Goal: Ask a question

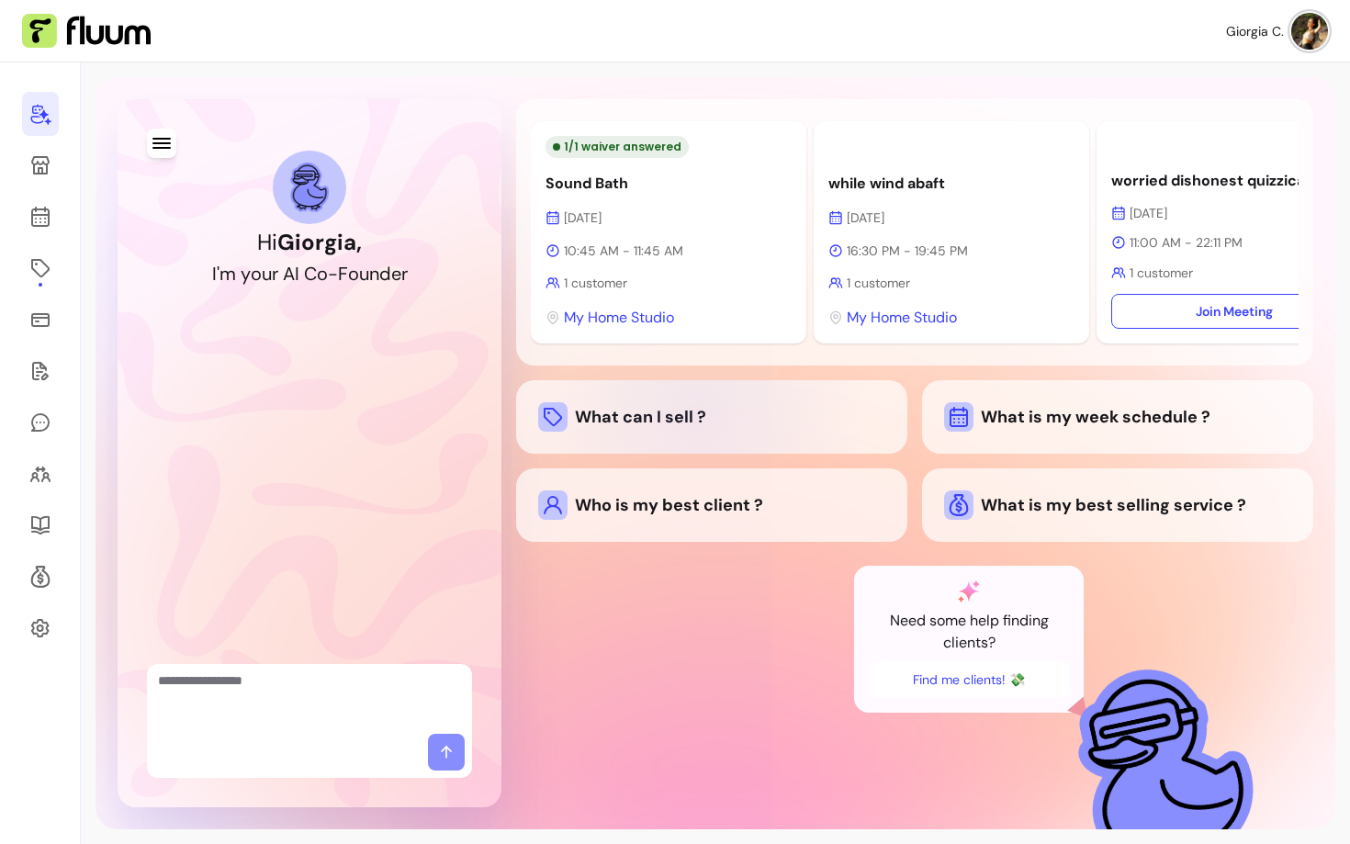
click at [686, 428] on div "What can I sell ?" at bounding box center [711, 416] width 347 height 29
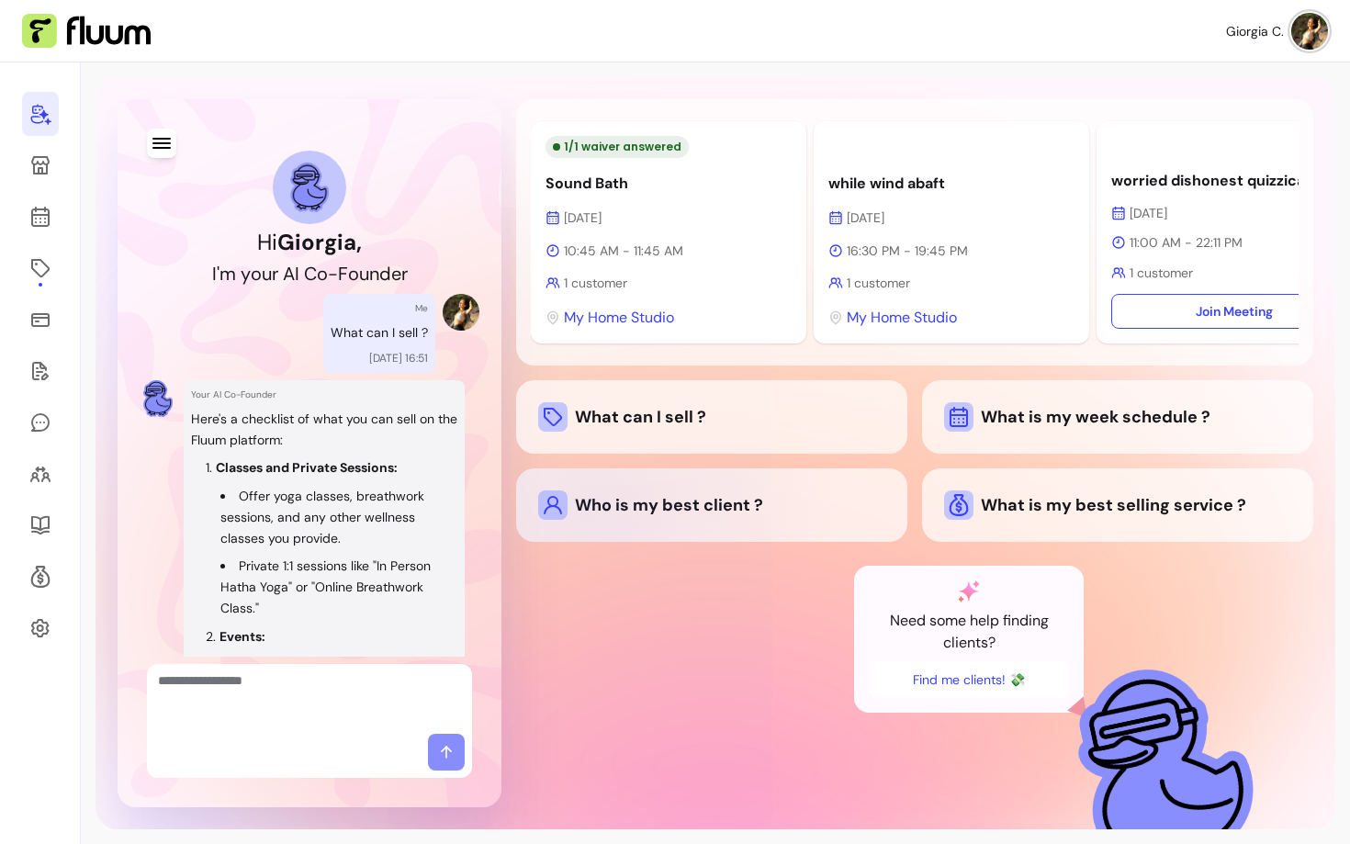
click at [584, 513] on div "Who is my best client ?" at bounding box center [711, 504] width 347 height 29
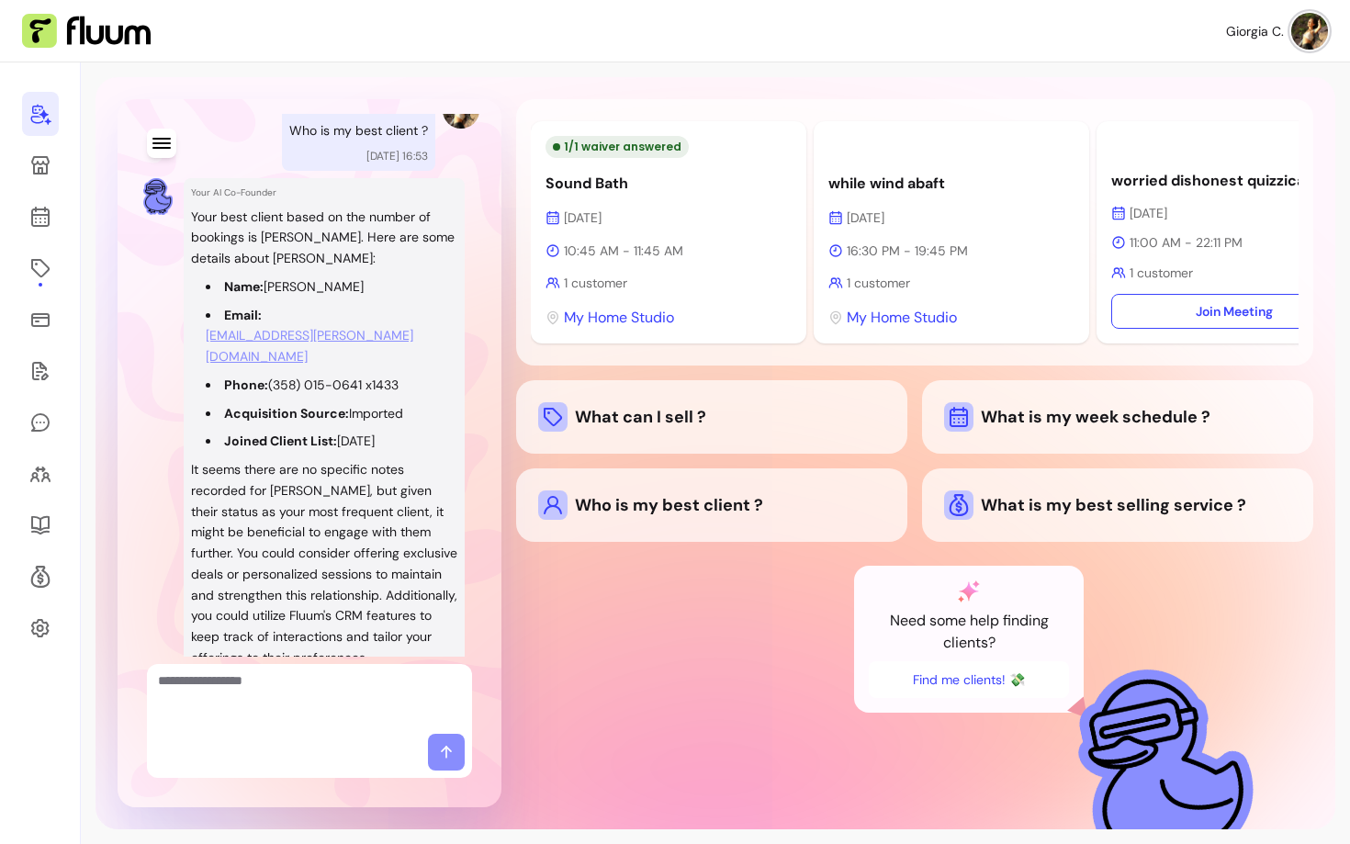
scroll to position [1462, 0]
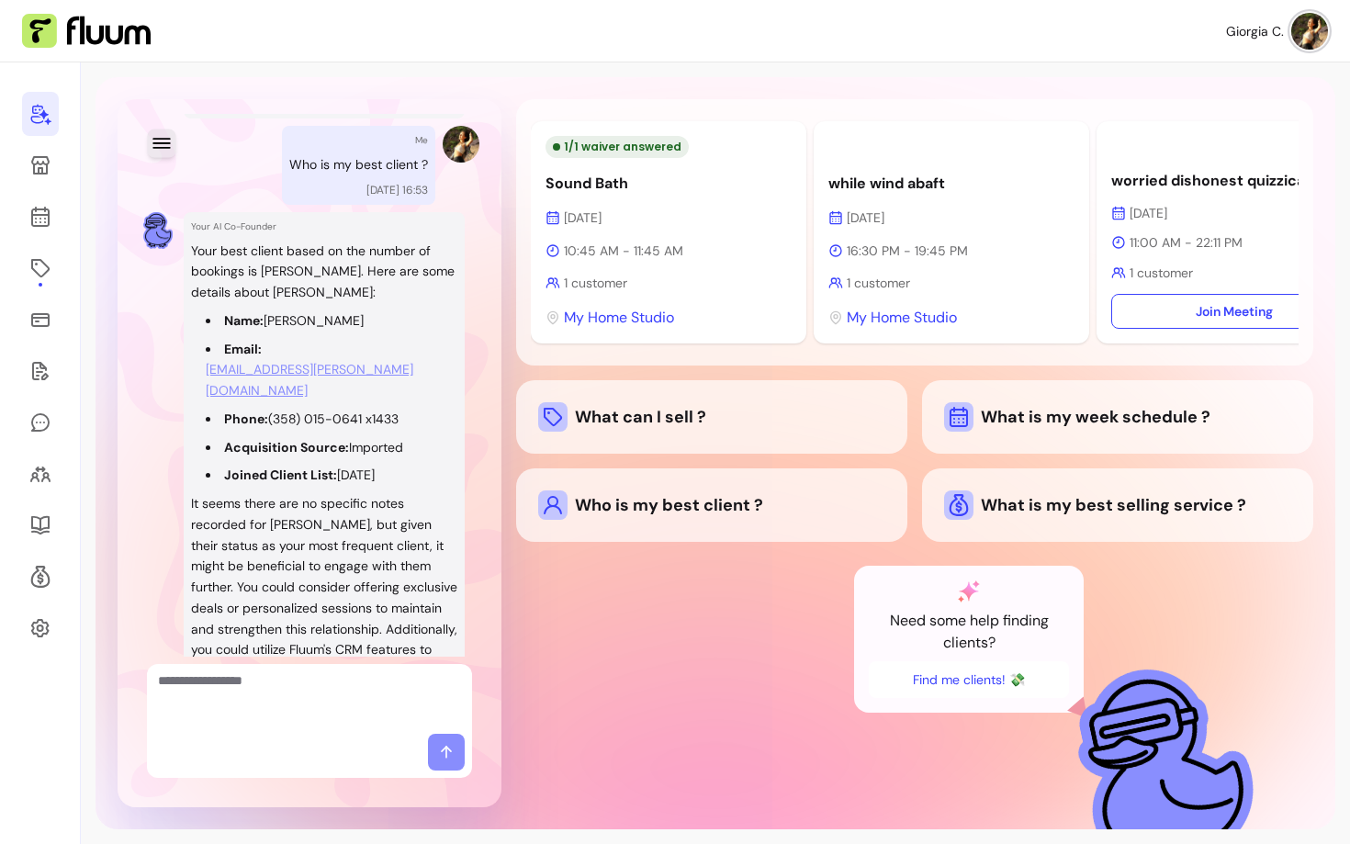
click at [166, 141] on icon "button" at bounding box center [161, 142] width 21 height 21
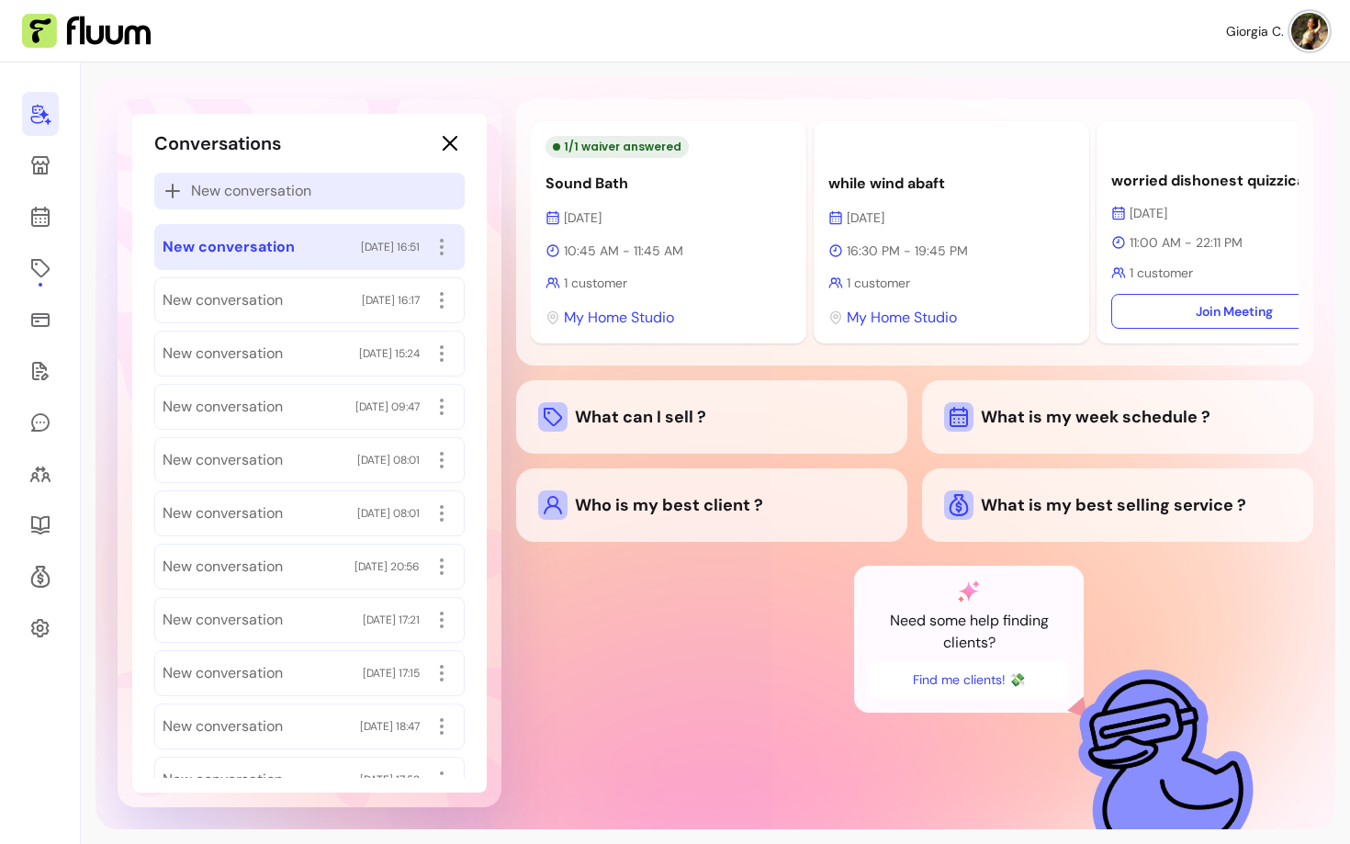
click at [249, 193] on span "New conversation" at bounding box center [251, 191] width 120 height 22
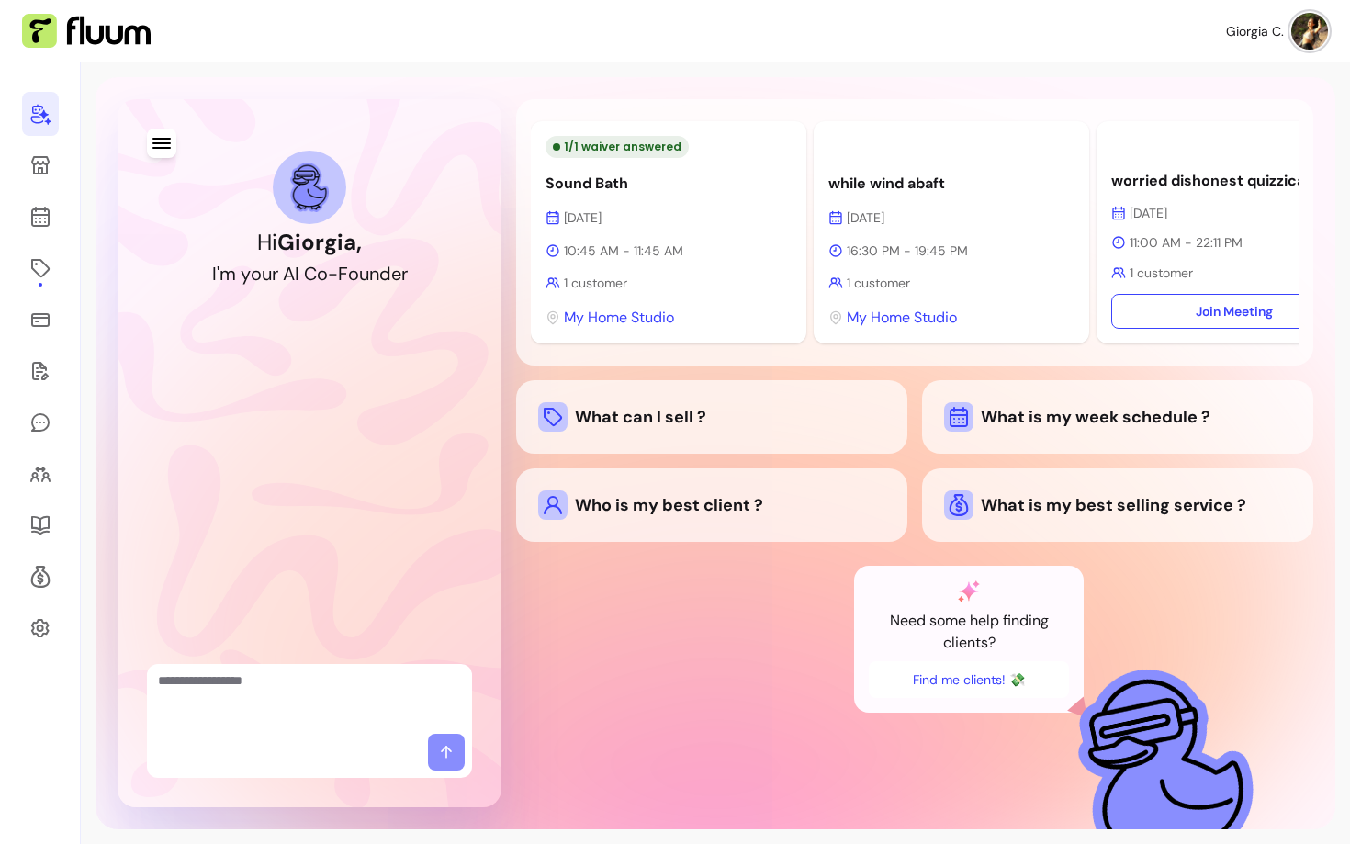
click at [322, 686] on textarea "Ask me anything..." at bounding box center [309, 698] width 303 height 55
type textarea "**********"
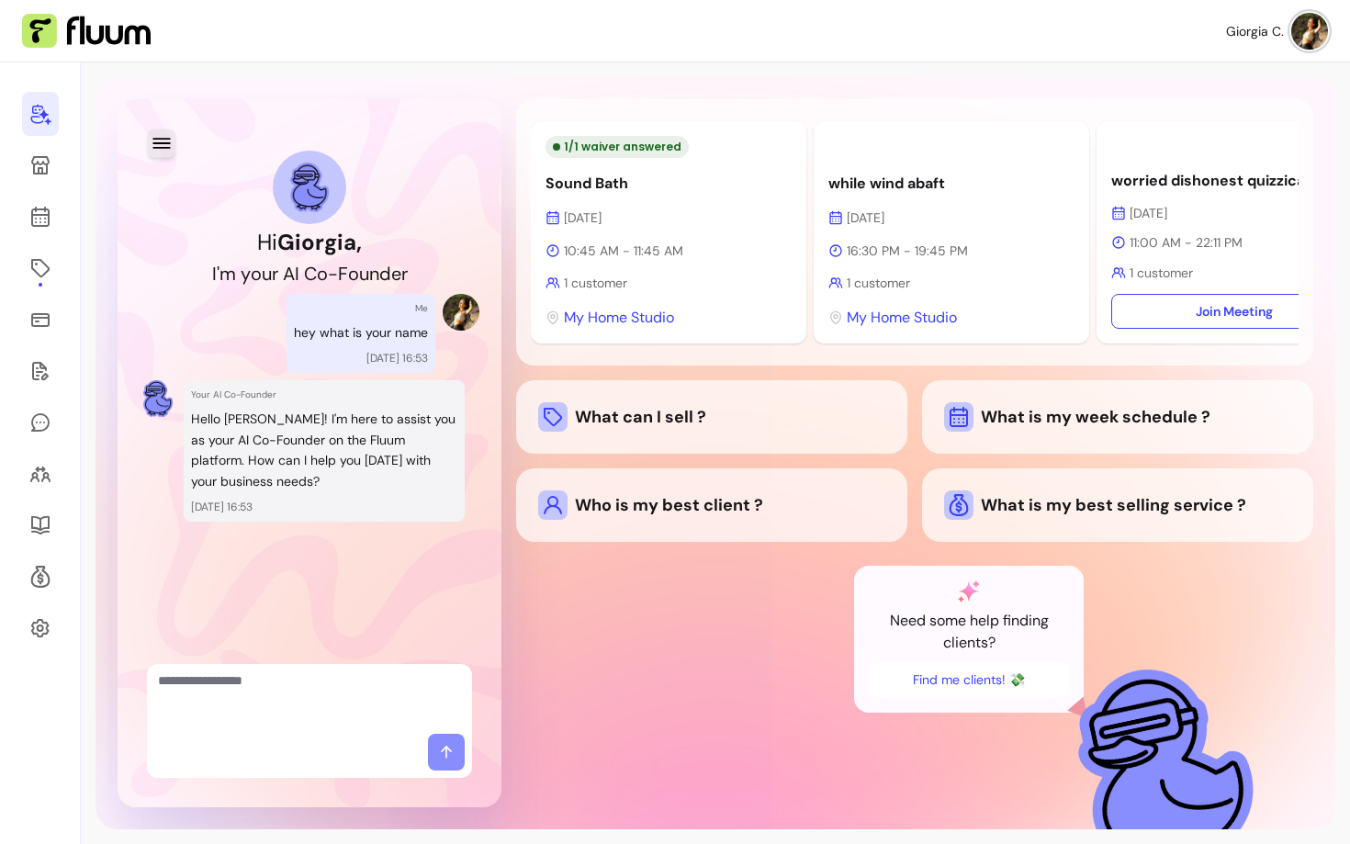
click at [156, 130] on button "button" at bounding box center [161, 143] width 28 height 28
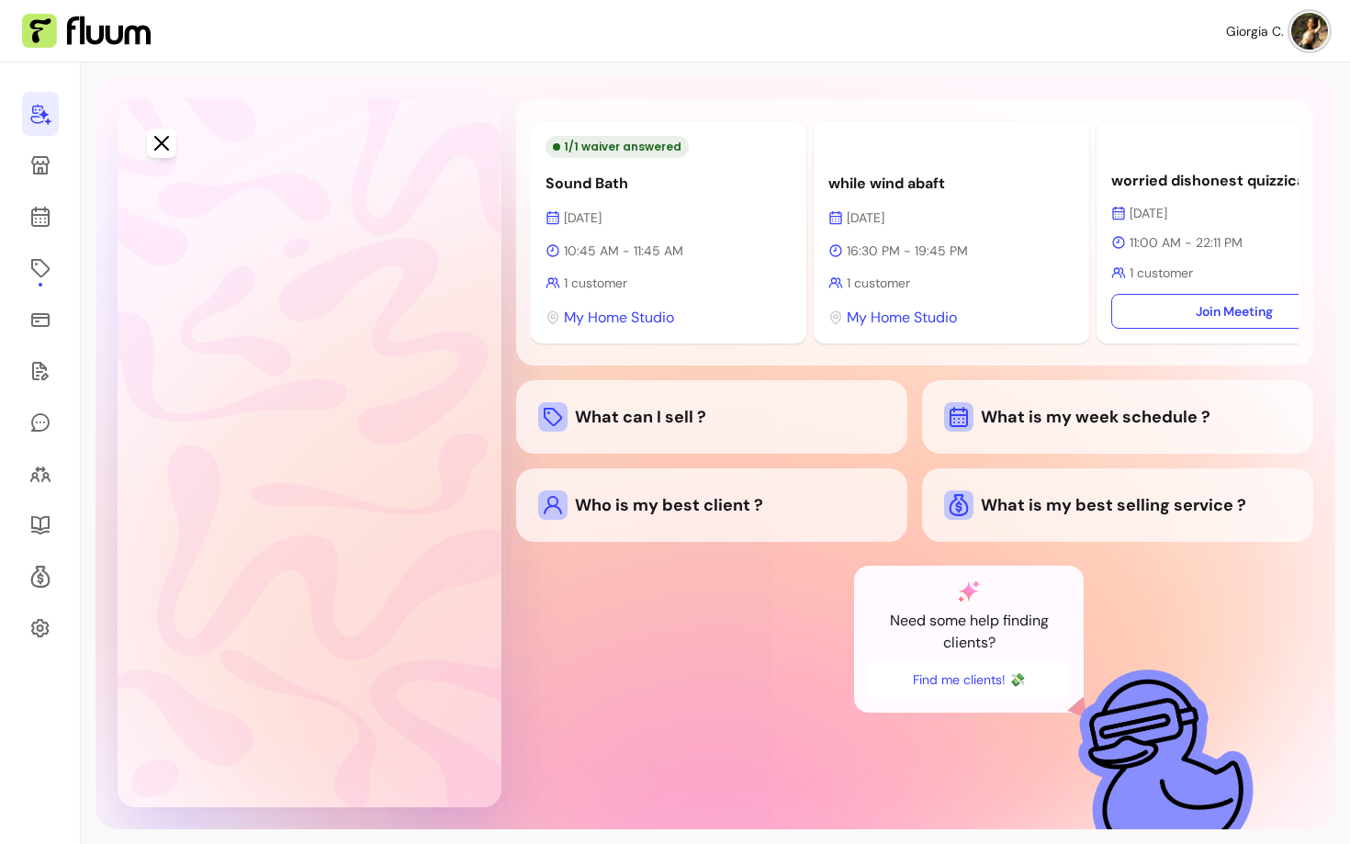
click at [213, 195] on span "New conversation" at bounding box center [248, 191] width 120 height 22
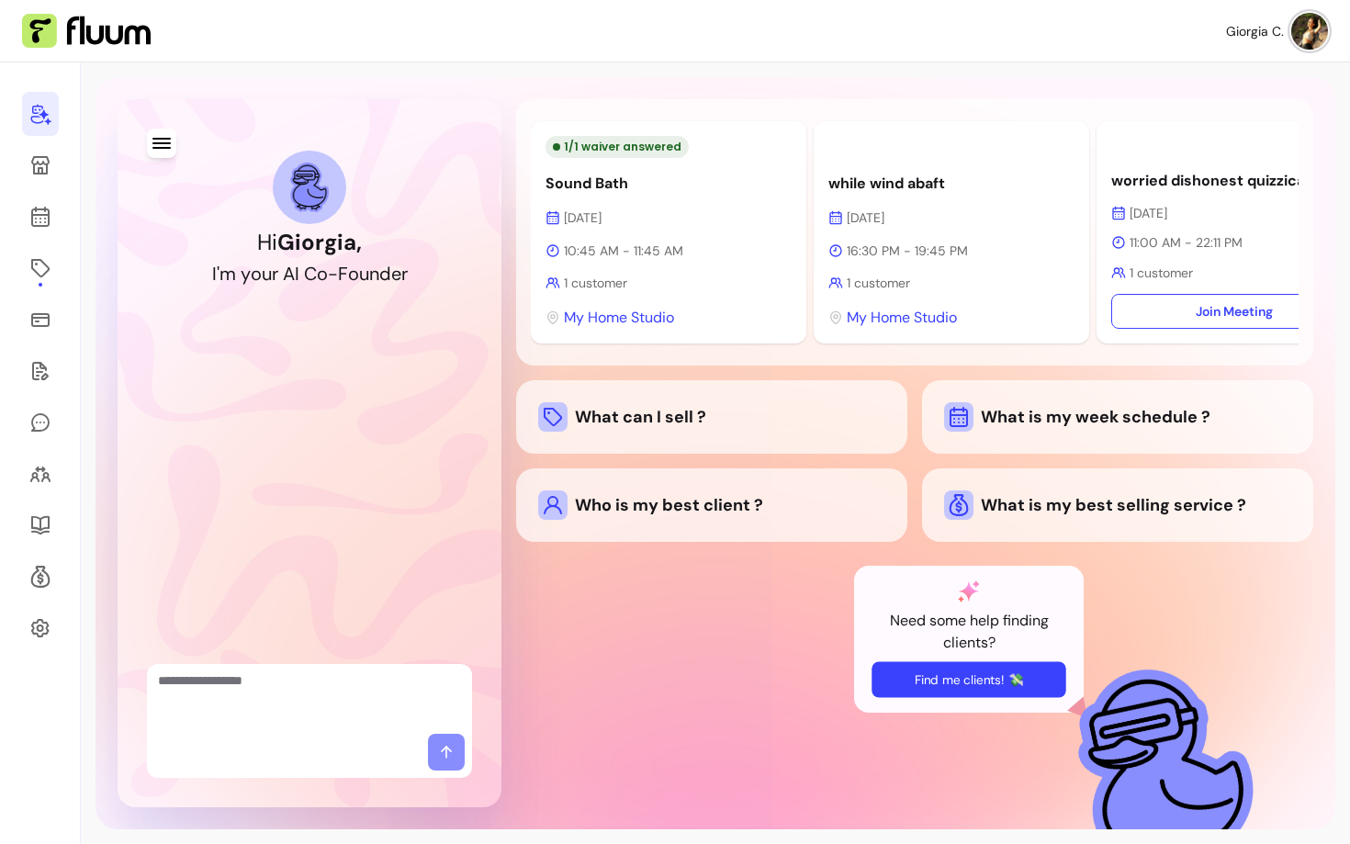
click at [988, 687] on button "Find me clients! 💸" at bounding box center [968, 679] width 194 height 36
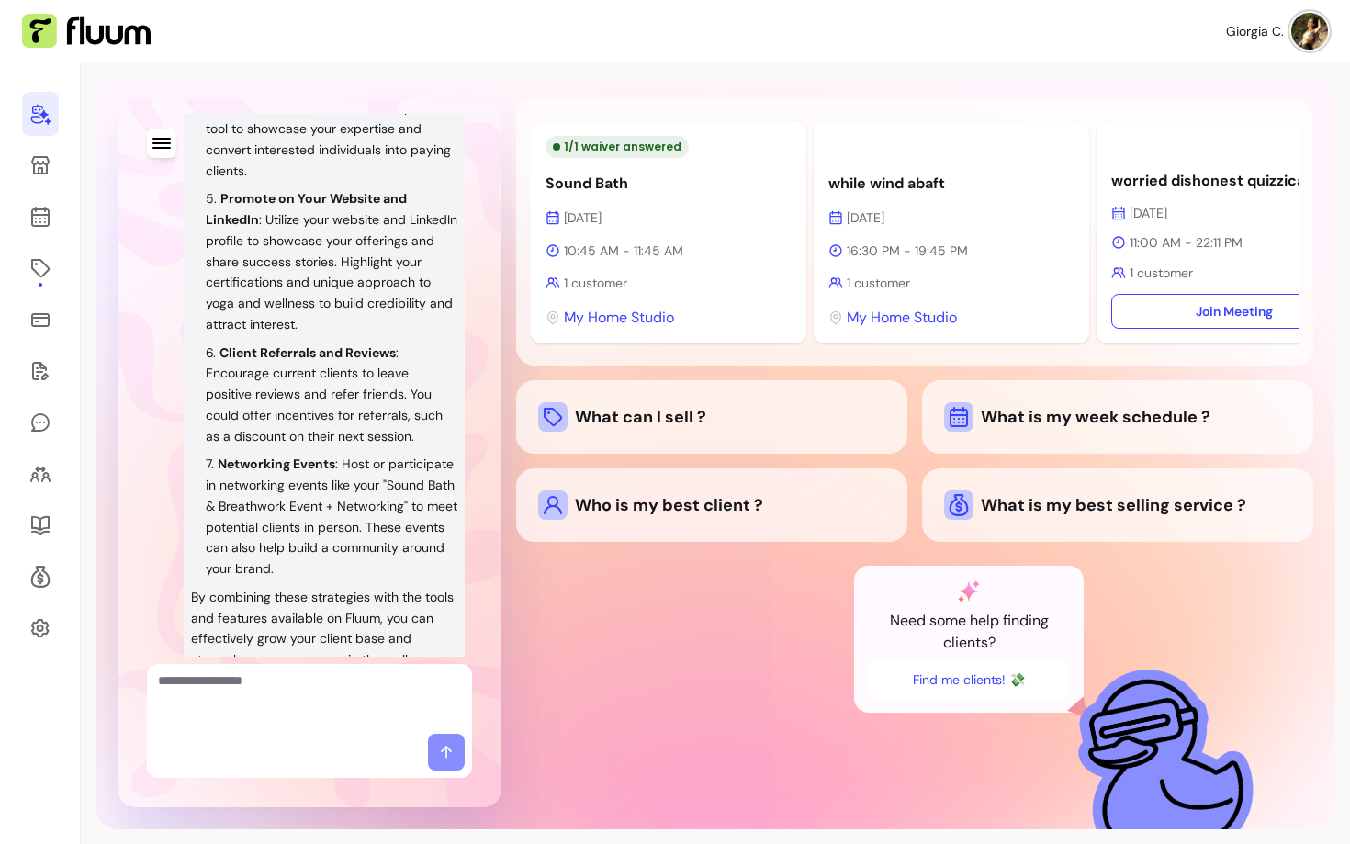
scroll to position [969, 0]
click at [1030, 536] on div "What is my best selling service ?" at bounding box center [1117, 504] width 391 height 73
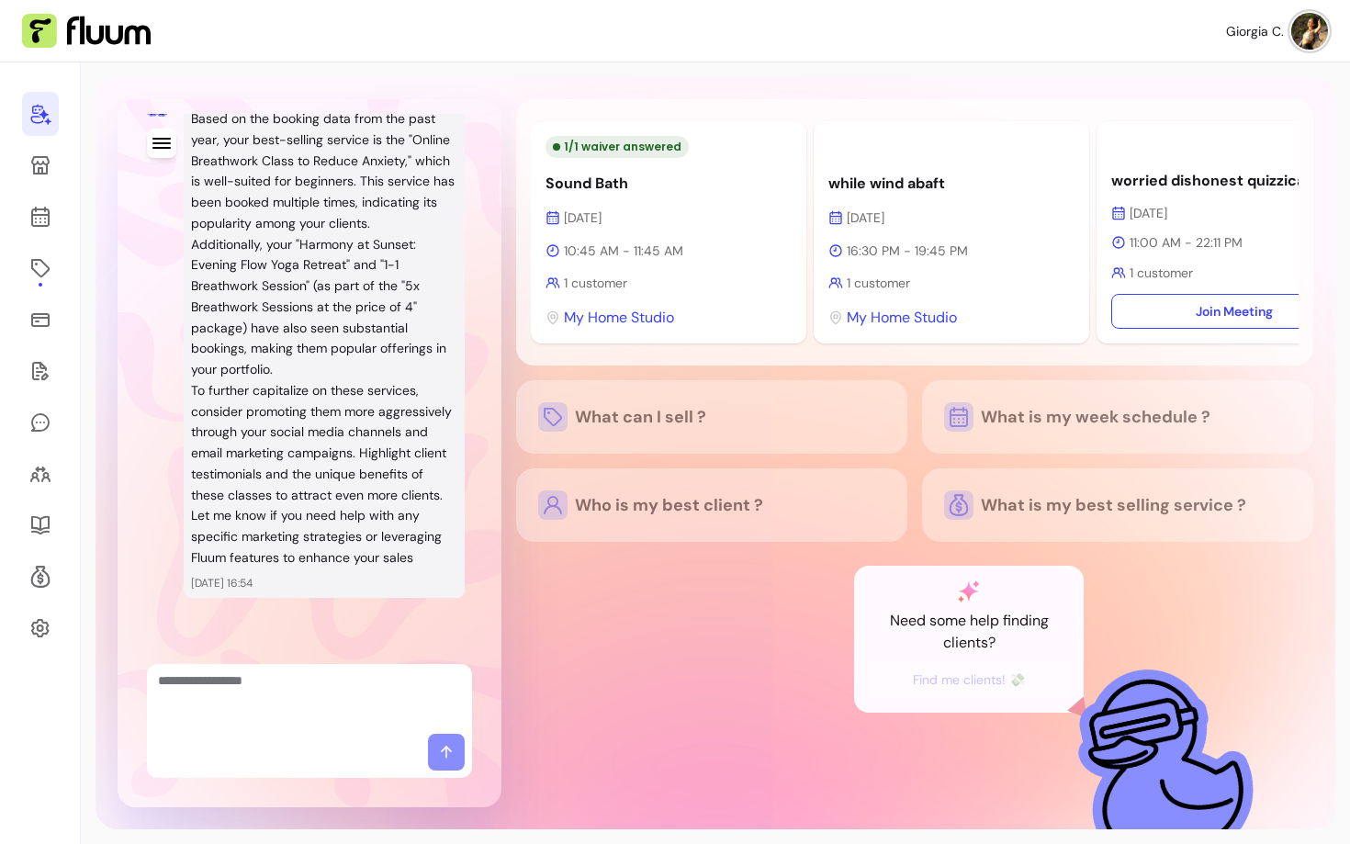
scroll to position [1784, 0]
